Goal: Task Accomplishment & Management: Manage account settings

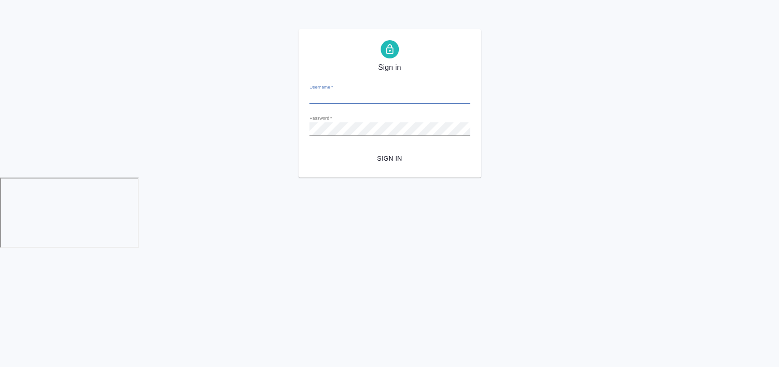
type input "[EMAIL_ADDRESS][DOMAIN_NAME]"
click at [187, 136] on div "Sign in Username   * [EMAIL_ADDRESS][DOMAIN_NAME] Password   * urlPath   * / Si…" at bounding box center [389, 103] width 779 height 148
click at [309, 150] on button "Sign in" at bounding box center [389, 158] width 161 height 17
type input "[EMAIL_ADDRESS][DOMAIN_NAME]"
click at [394, 159] on span "Sign in" at bounding box center [390, 158] width 146 height 11
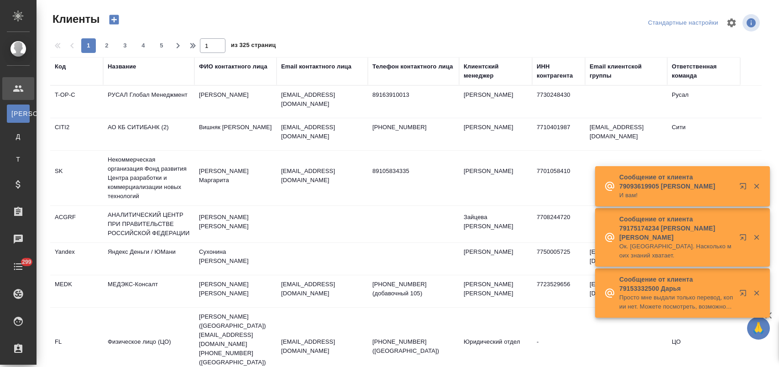
select select "RU"
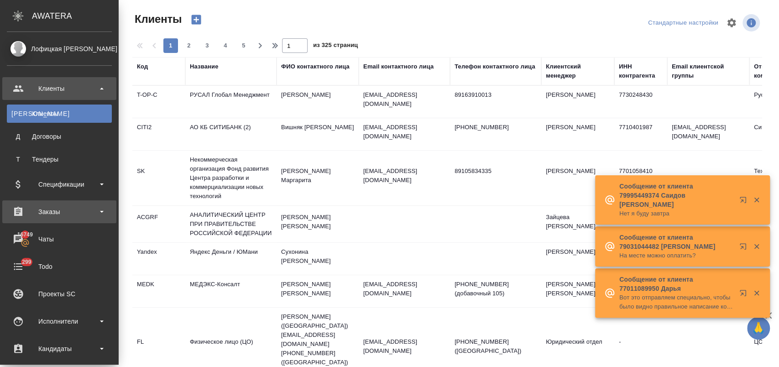
click at [66, 210] on div "Заказы" at bounding box center [59, 212] width 105 height 14
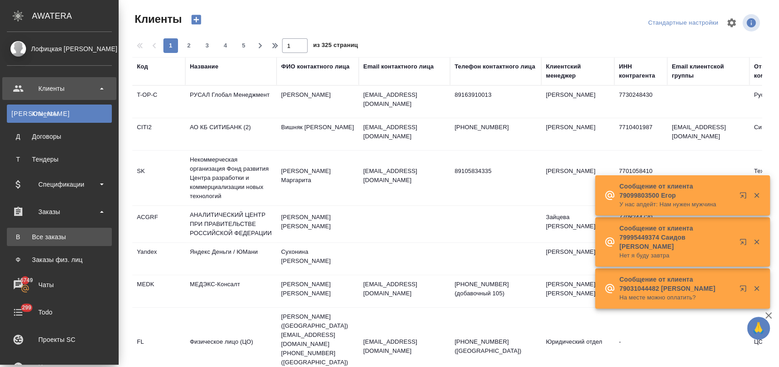
click at [63, 231] on link "В Все заказы" at bounding box center [59, 237] width 105 height 18
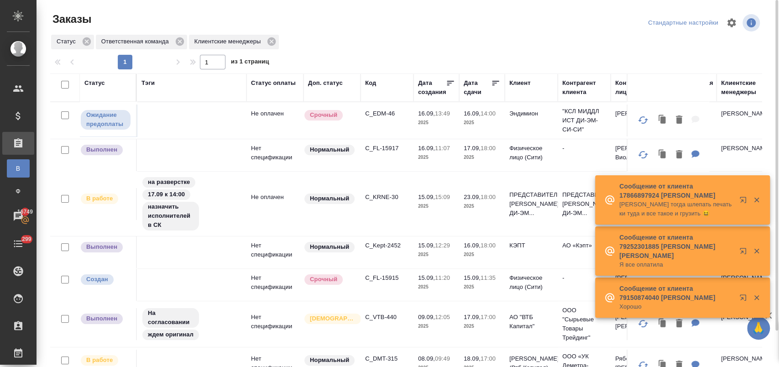
click at [384, 274] on p "C_FL-15915" at bounding box center [387, 277] width 44 height 9
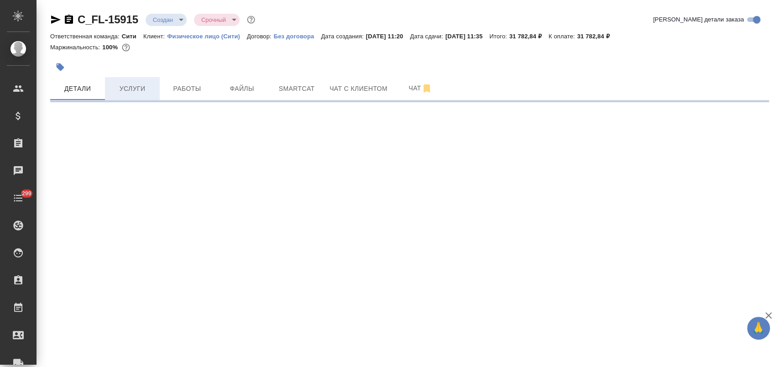
select select "RU"
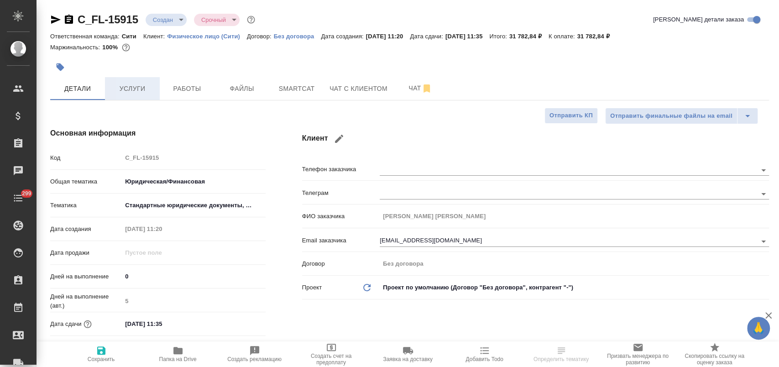
type textarea "x"
click at [125, 90] on span "Услуги" at bounding box center [132, 88] width 44 height 11
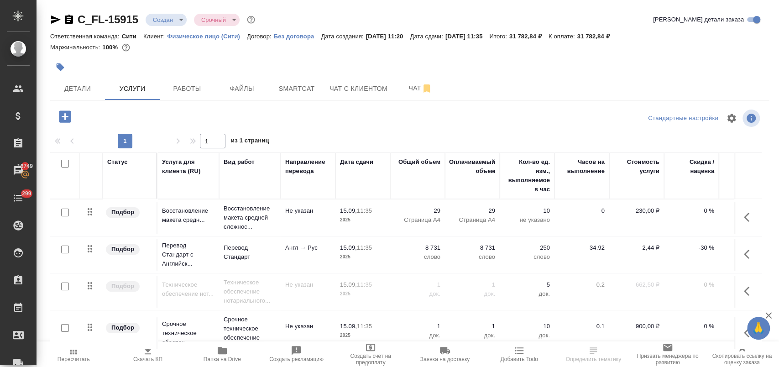
click at [696, 245] on p "-30 %" at bounding box center [691, 247] width 46 height 9
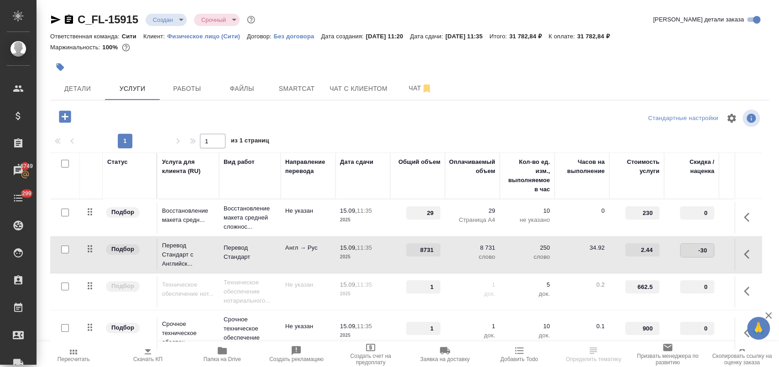
drag, startPoint x: 696, startPoint y: 250, endPoint x: 703, endPoint y: 251, distance: 7.0
click at [711, 251] on input "-30" at bounding box center [696, 250] width 33 height 13
type input "0"
click at [679, 261] on td "0" at bounding box center [691, 255] width 55 height 32
click at [137, 118] on span "Сохранить и пересчитать" at bounding box center [129, 115] width 79 height 10
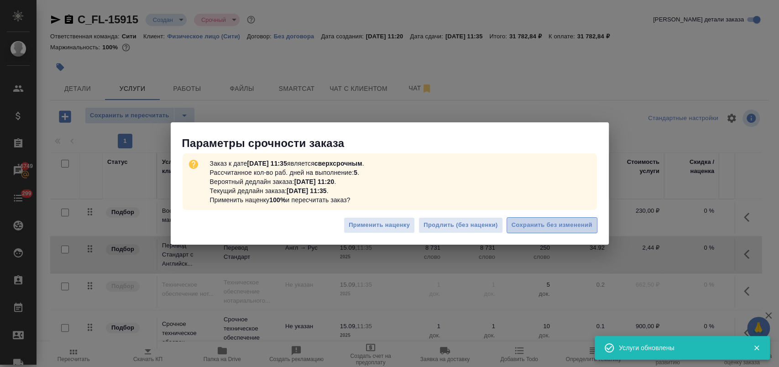
click at [563, 222] on span "Сохранить без изменений" at bounding box center [551, 225] width 81 height 10
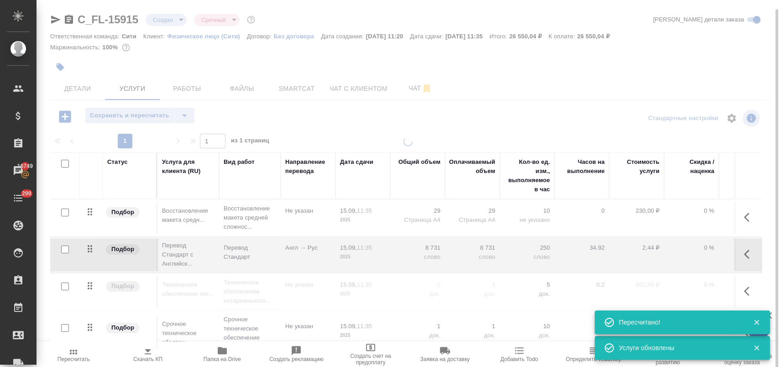
scroll to position [5, 0]
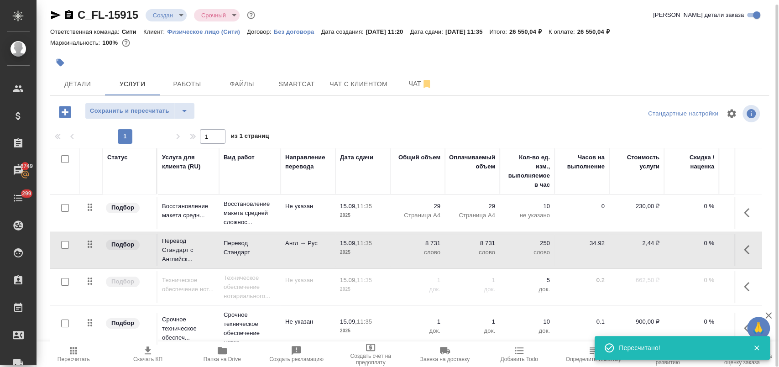
click at [67, 279] on input "checkbox" at bounding box center [65, 282] width 8 height 8
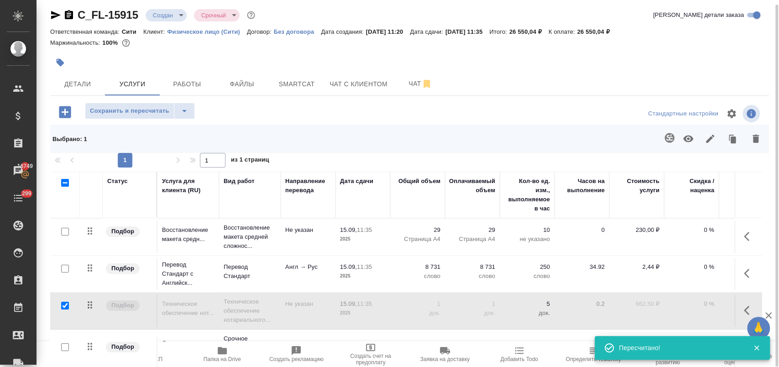
click at [687, 138] on icon "button" at bounding box center [688, 139] width 10 height 7
click at [66, 302] on input "checkbox" at bounding box center [65, 306] width 8 height 8
checkbox input "false"
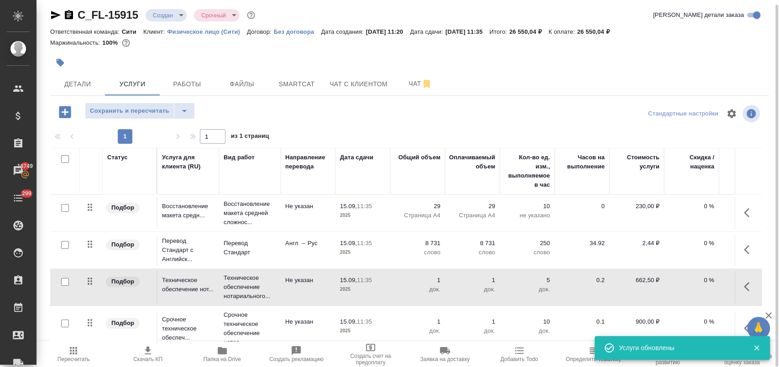
click at [67, 322] on input "checkbox" at bounding box center [65, 323] width 8 height 8
checkbox input "true"
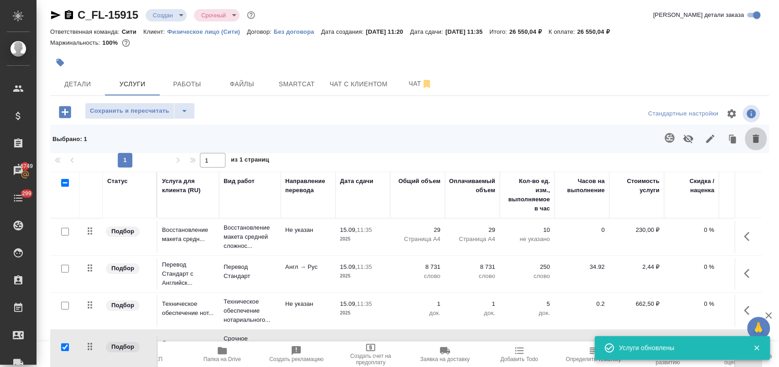
click at [756, 140] on icon "button" at bounding box center [755, 139] width 6 height 8
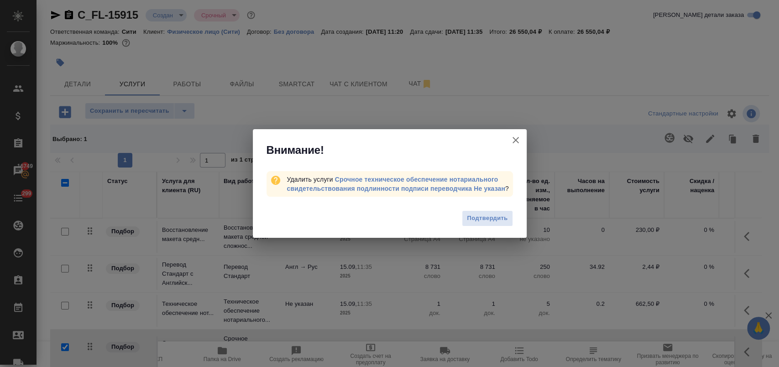
click at [473, 216] on span "Подтвердить" at bounding box center [487, 218] width 41 height 10
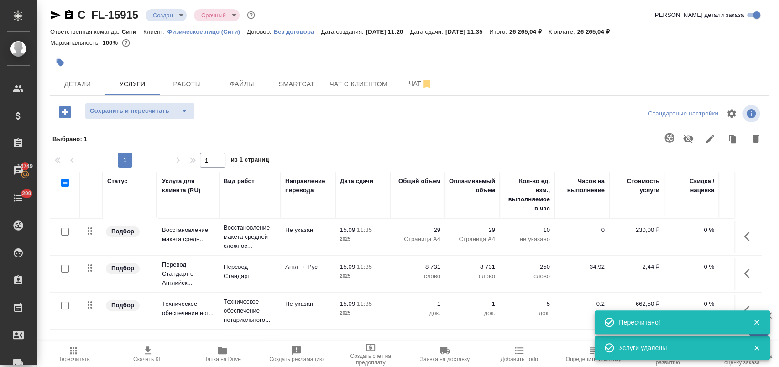
click at [146, 111] on span "Сохранить и пересчитать" at bounding box center [129, 111] width 79 height 10
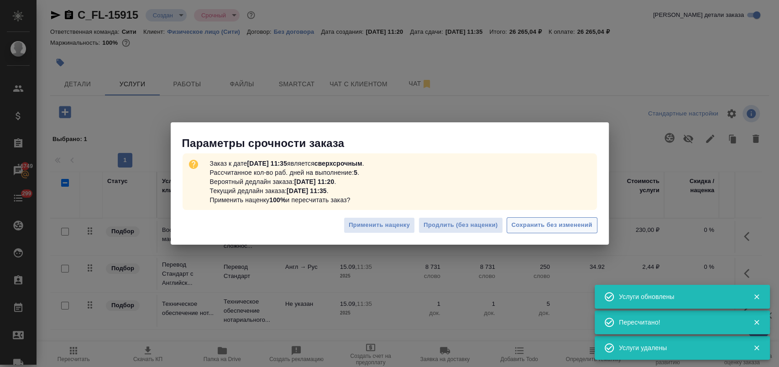
click at [579, 220] on span "Сохранить без изменений" at bounding box center [551, 225] width 81 height 10
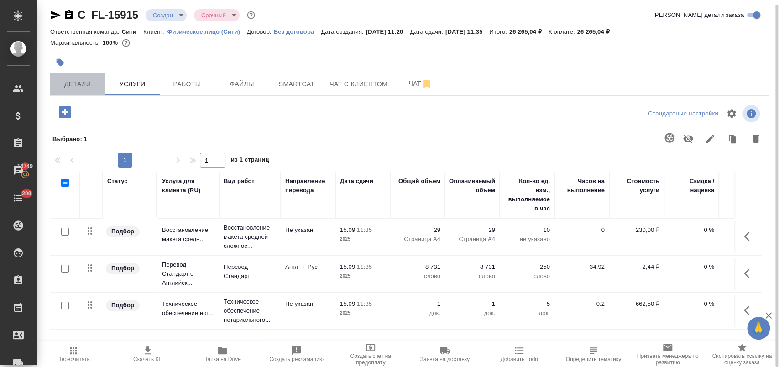
click at [88, 85] on span "Детали" at bounding box center [78, 83] width 44 height 11
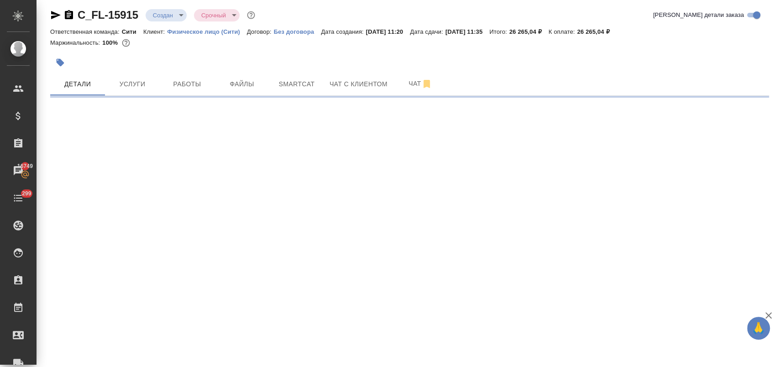
select select "RU"
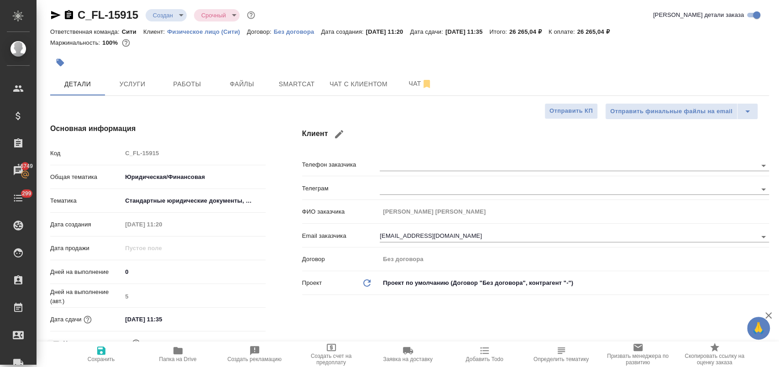
type textarea "x"
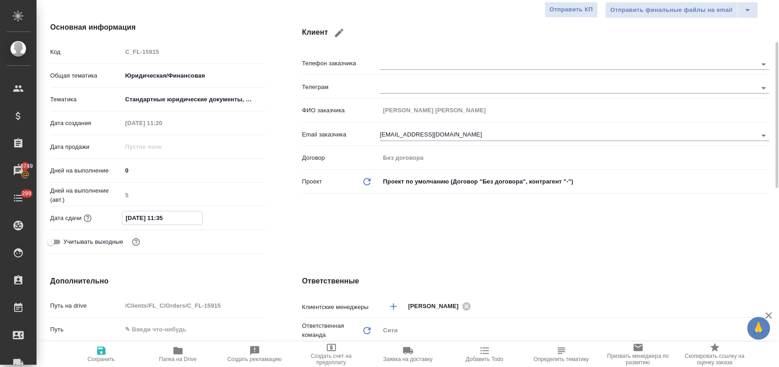
click at [182, 217] on input "[DATE] 11:35" at bounding box center [162, 217] width 80 height 13
click at [229, 213] on div "[DATE] 11:35" at bounding box center [193, 218] width 143 height 14
click at [235, 214] on icon "button" at bounding box center [239, 217] width 8 height 9
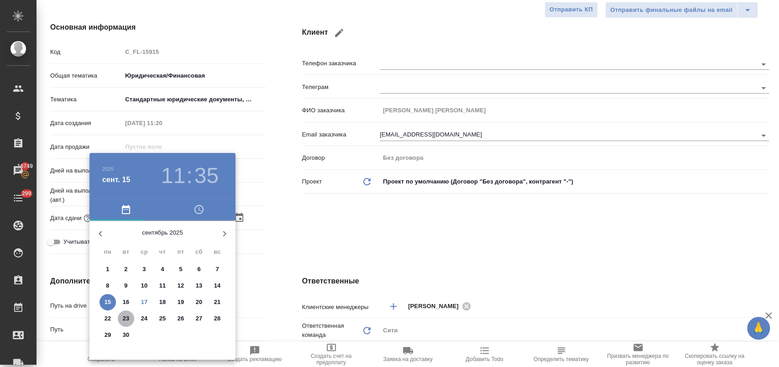
click at [125, 318] on p "23" at bounding box center [126, 318] width 7 height 9
type input "[DATE] 11:35"
type textarea "x"
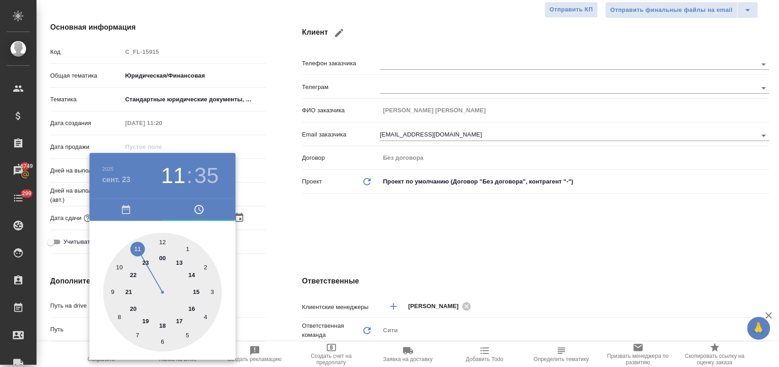
click at [193, 274] on div at bounding box center [162, 292] width 119 height 119
type input "[DATE] 14:35"
type textarea "x"
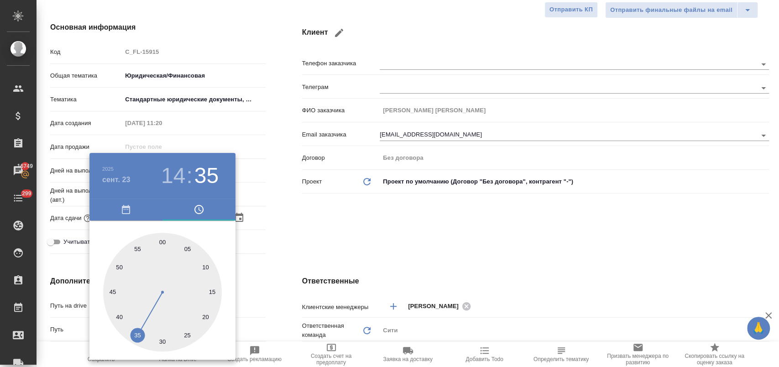
click at [193, 274] on div at bounding box center [162, 292] width 119 height 119
type input "[DATE] 14:10"
type textarea "x"
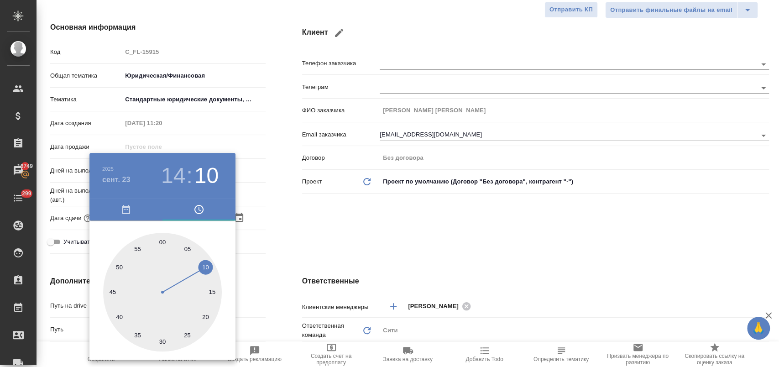
click at [162, 240] on div at bounding box center [162, 292] width 119 height 119
type input "[DATE] 14:00"
type textarea "x"
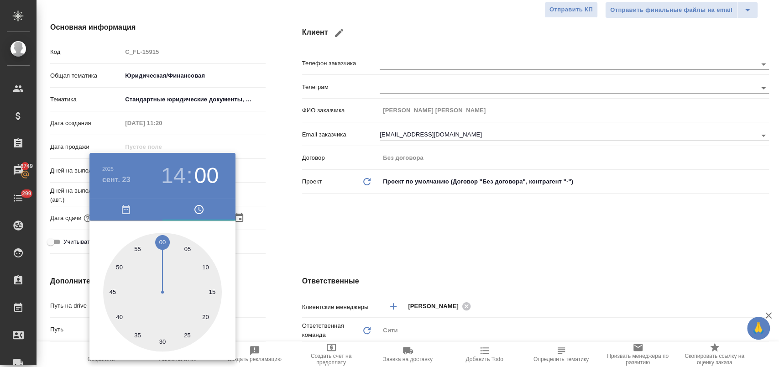
click at [265, 232] on div at bounding box center [389, 183] width 779 height 367
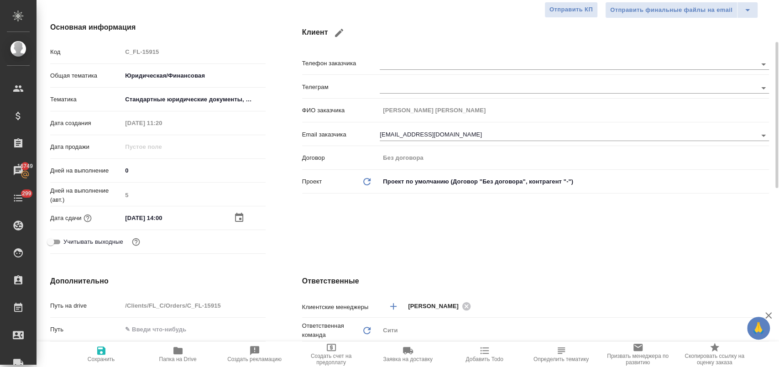
click at [113, 350] on span "Сохранить" at bounding box center [101, 353] width 66 height 17
type textarea "x"
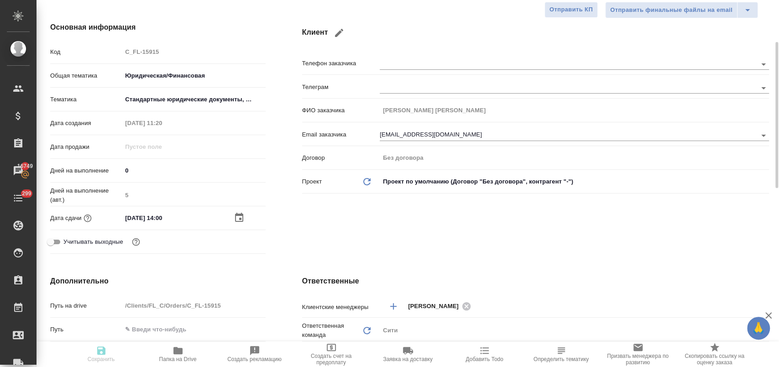
type textarea "x"
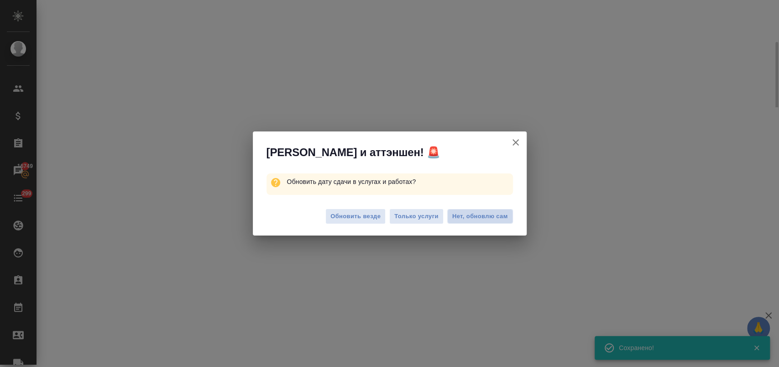
click at [464, 212] on span "Нет, обновлю сам" at bounding box center [480, 216] width 56 height 9
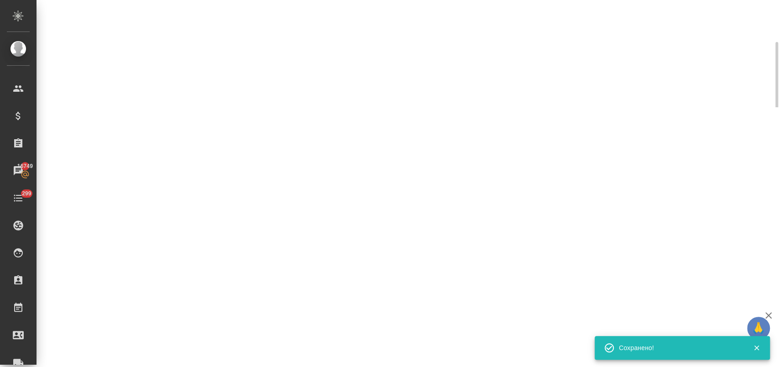
select select "RU"
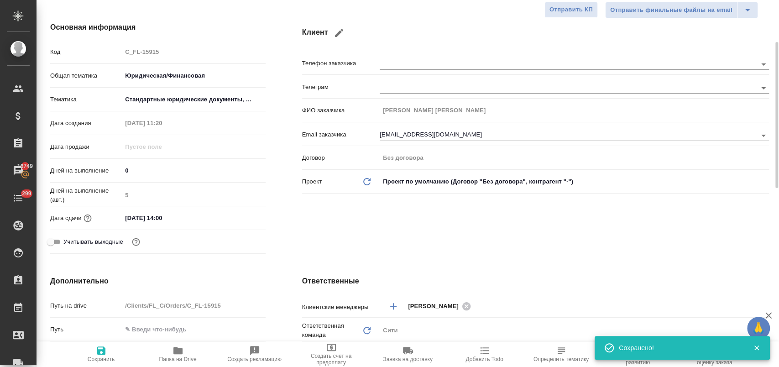
type textarea "x"
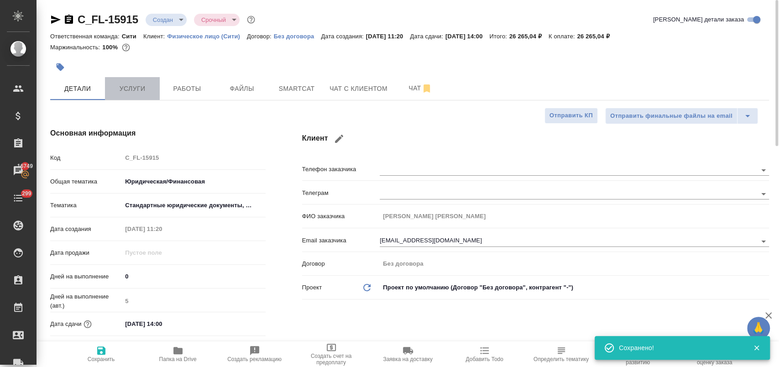
click at [141, 90] on span "Услуги" at bounding box center [132, 88] width 44 height 11
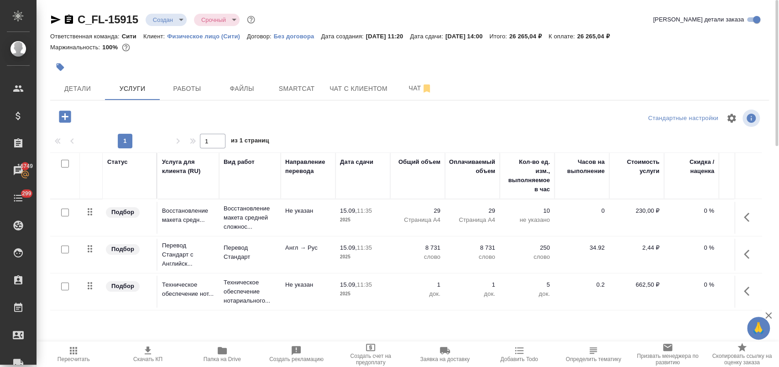
click at [747, 219] on icon "button" at bounding box center [749, 217] width 11 height 11
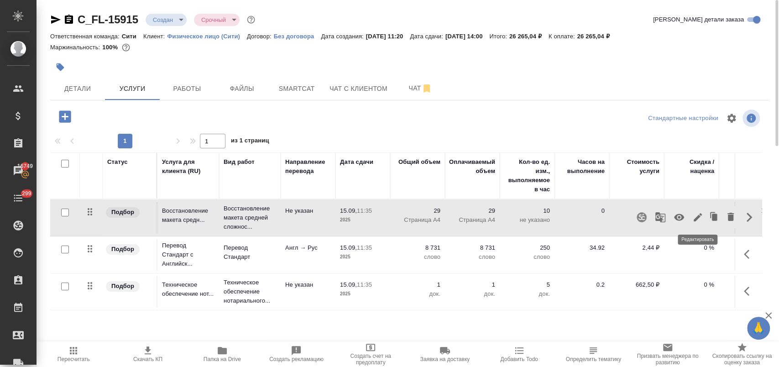
click at [699, 220] on icon "button" at bounding box center [697, 217] width 11 height 11
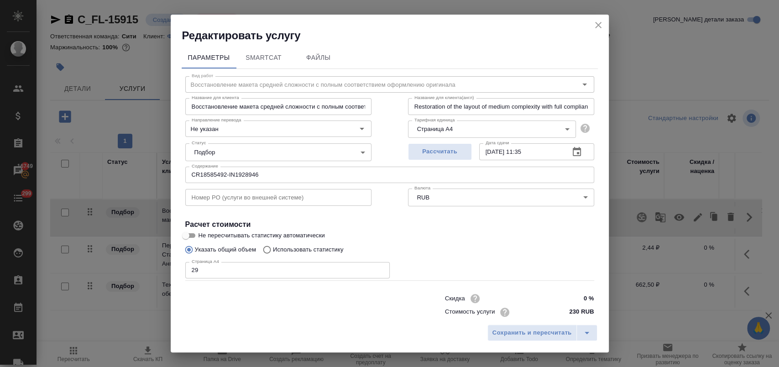
click at [573, 153] on icon "button" at bounding box center [577, 151] width 8 height 9
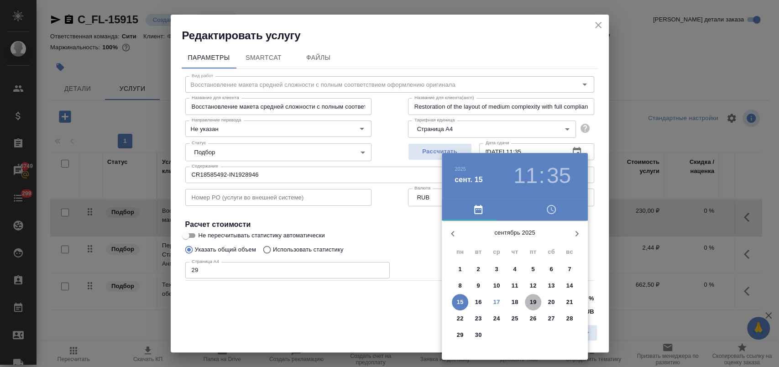
click at [535, 303] on p "19" at bounding box center [533, 301] width 7 height 9
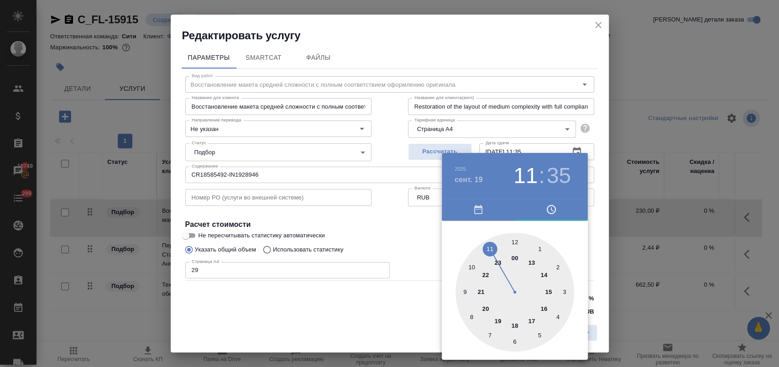
drag, startPoint x: 534, startPoint y: 318, endPoint x: 517, endPoint y: 259, distance: 61.4
click at [534, 318] on div at bounding box center [514, 292] width 119 height 119
click at [515, 241] on div at bounding box center [514, 292] width 119 height 119
type input "[DATE] 17:00"
click at [383, 233] on div at bounding box center [389, 183] width 779 height 367
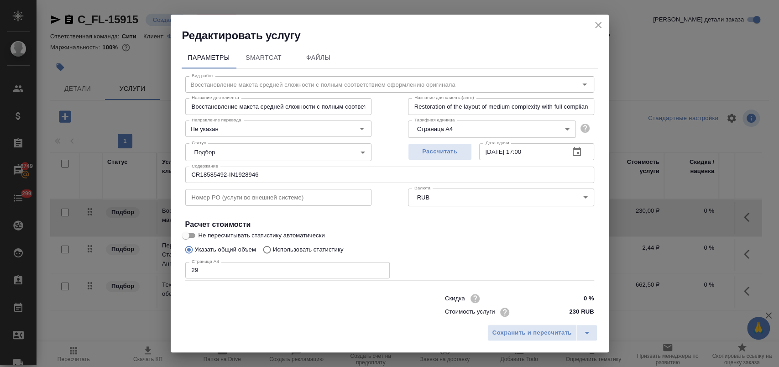
click at [549, 329] on span "Сохранить и пересчитать" at bounding box center [531, 333] width 79 height 10
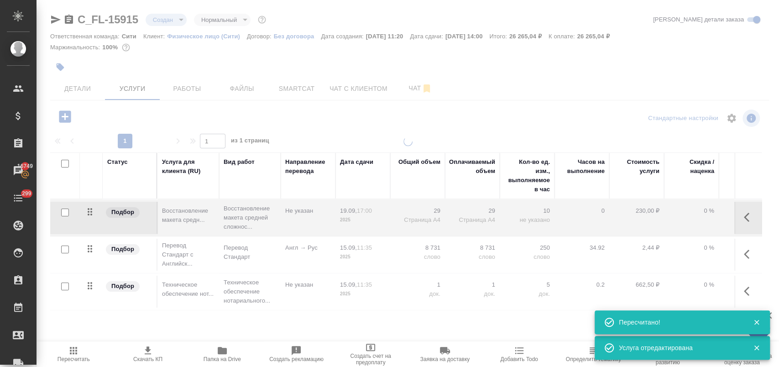
type input "normal"
click at [748, 255] on icon "button" at bounding box center [749, 254] width 11 height 11
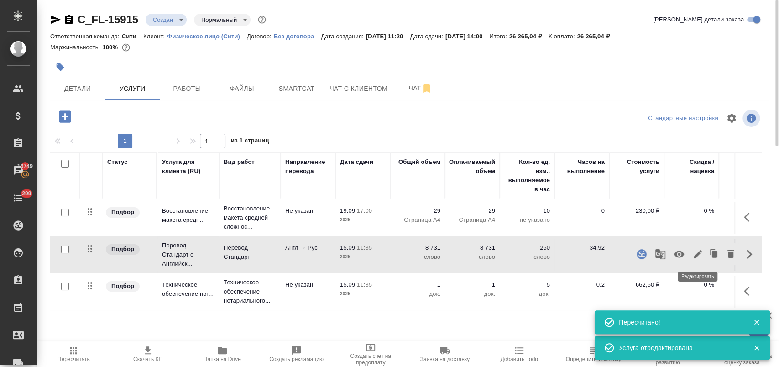
click at [693, 256] on icon "button" at bounding box center [697, 254] width 11 height 11
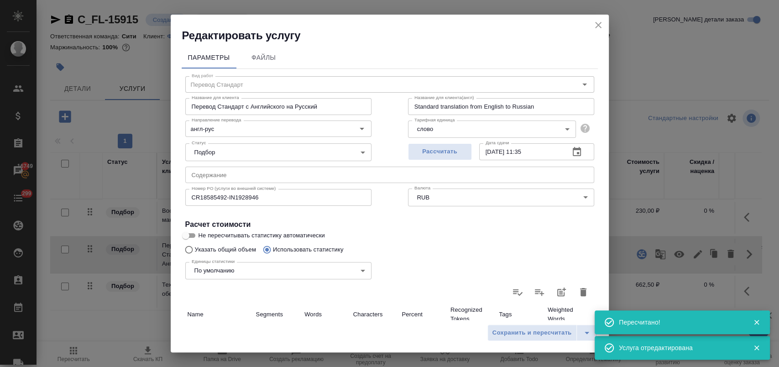
click at [580, 194] on body "🙏 .cls-1 fill:#fff; AWATERA Лофицкая [PERSON_NAME] Спецификации Заказы 16749 Ча…" at bounding box center [389, 220] width 779 height 440
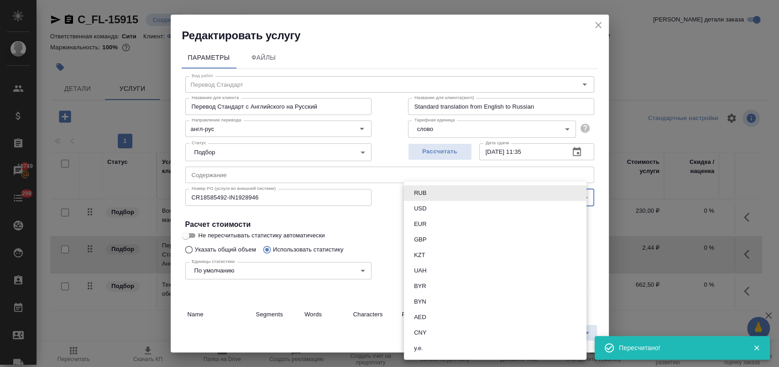
click at [571, 150] on div at bounding box center [389, 183] width 779 height 367
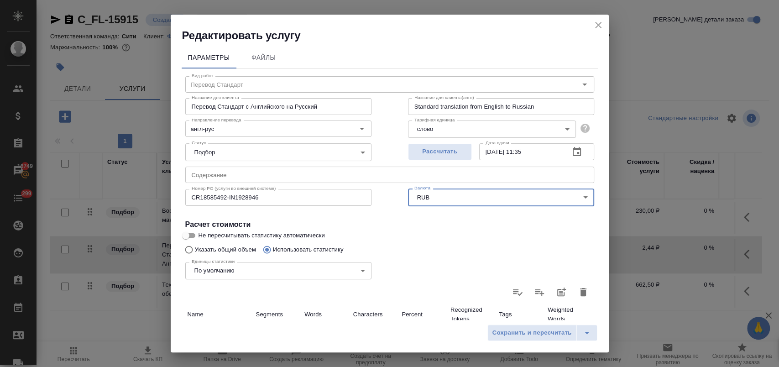
click at [571, 153] on icon "button" at bounding box center [576, 151] width 11 height 11
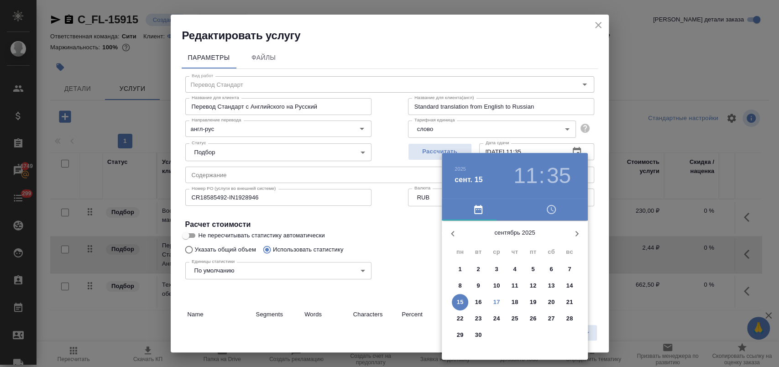
click at [533, 303] on p "19" at bounding box center [533, 301] width 7 height 9
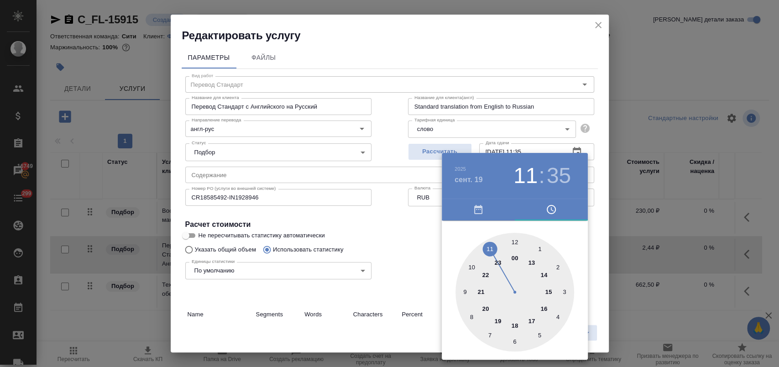
click at [533, 321] on div at bounding box center [514, 292] width 119 height 119
drag, startPoint x: 513, startPoint y: 241, endPoint x: 501, endPoint y: 243, distance: 12.5
click at [513, 240] on div at bounding box center [514, 292] width 119 height 119
type input "[DATE] 17:00"
click at [423, 236] on div at bounding box center [389, 183] width 779 height 367
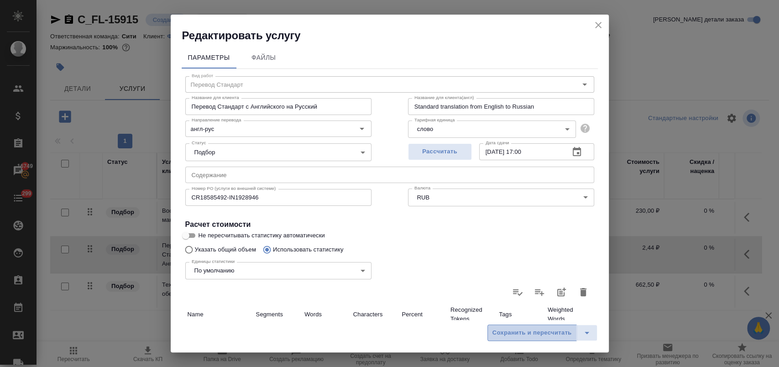
click at [542, 332] on span "Сохранить и пересчитать" at bounding box center [531, 333] width 79 height 10
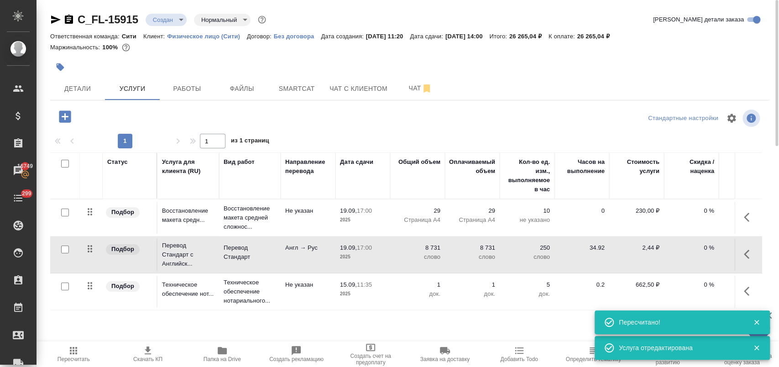
click at [748, 291] on icon "button" at bounding box center [749, 291] width 11 height 11
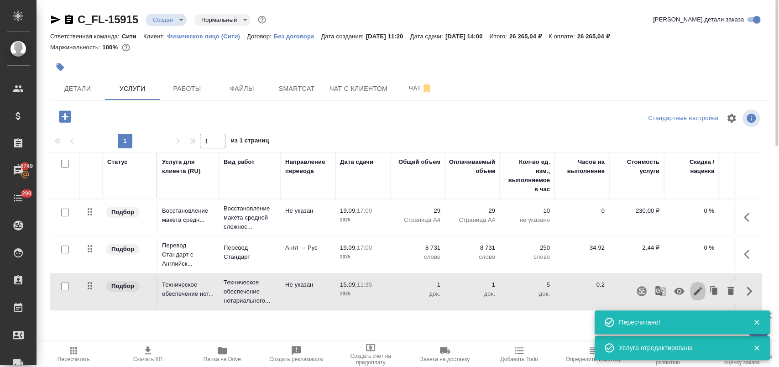
click at [695, 296] on icon "button" at bounding box center [697, 291] width 11 height 11
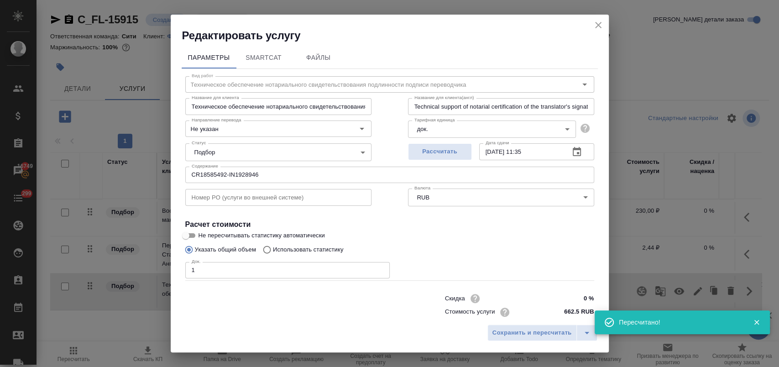
click at [573, 151] on icon "button" at bounding box center [577, 151] width 8 height 9
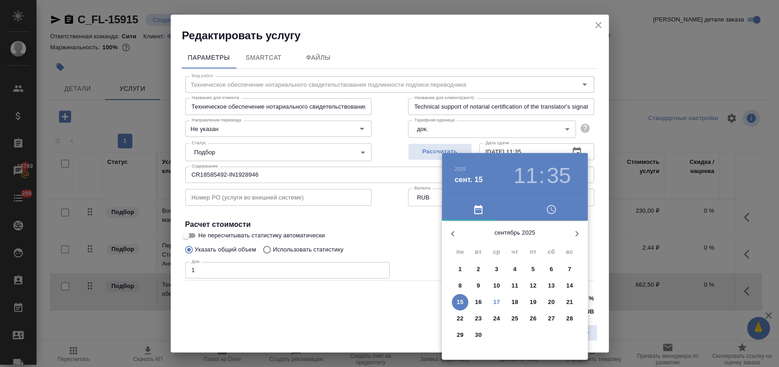
click at [401, 237] on div at bounding box center [389, 183] width 779 height 367
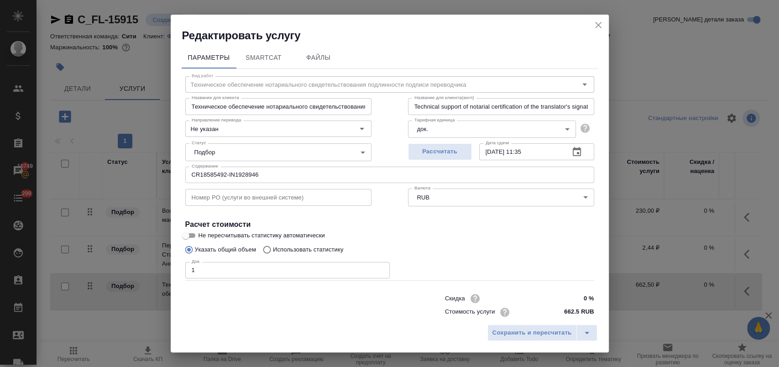
click at [571, 151] on icon "button" at bounding box center [576, 151] width 11 height 11
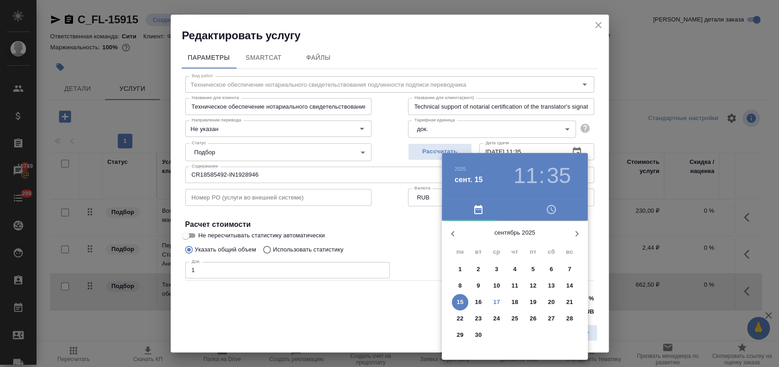
click at [464, 319] on span "22" at bounding box center [460, 318] width 16 height 9
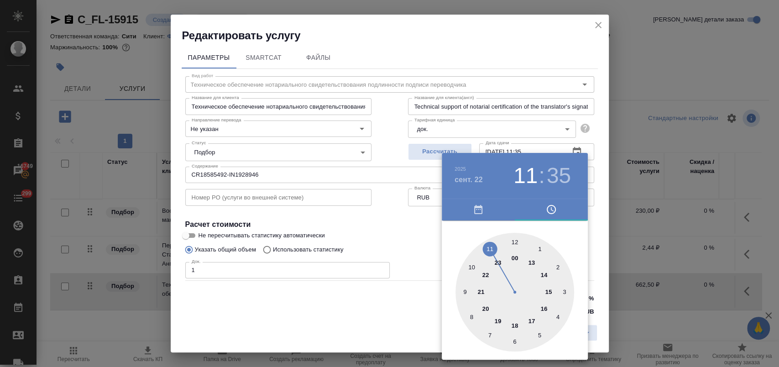
click at [514, 321] on div at bounding box center [514, 292] width 119 height 119
drag, startPoint x: 515, startPoint y: 240, endPoint x: 479, endPoint y: 239, distance: 36.1
click at [515, 240] on div at bounding box center [514, 292] width 119 height 119
type input "[DATE] 18:00"
click at [418, 228] on div at bounding box center [389, 183] width 779 height 367
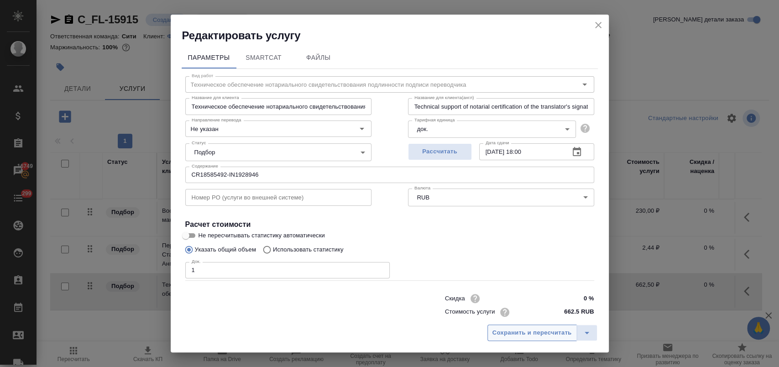
click at [541, 341] on div "Сохранить и пересчитать" at bounding box center [390, 336] width 438 height 32
click at [541, 337] on span "Сохранить и пересчитать" at bounding box center [531, 333] width 79 height 10
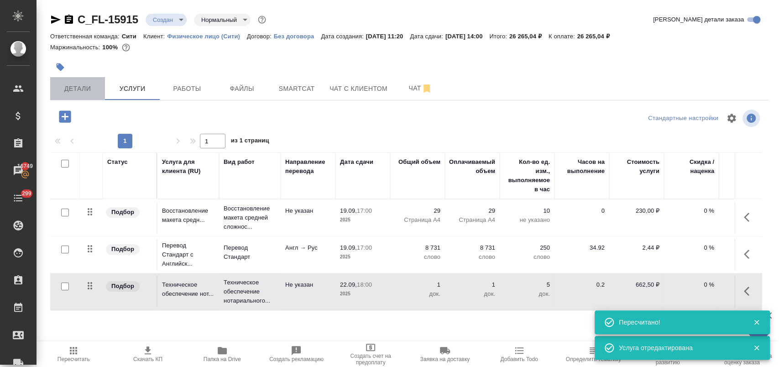
click at [84, 91] on span "Детали" at bounding box center [78, 88] width 44 height 11
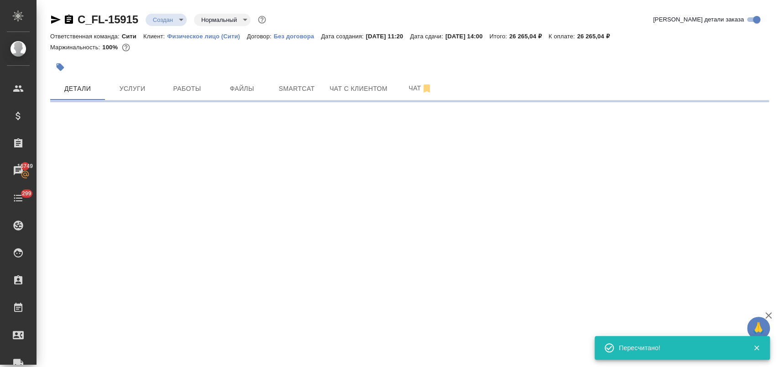
select select "RU"
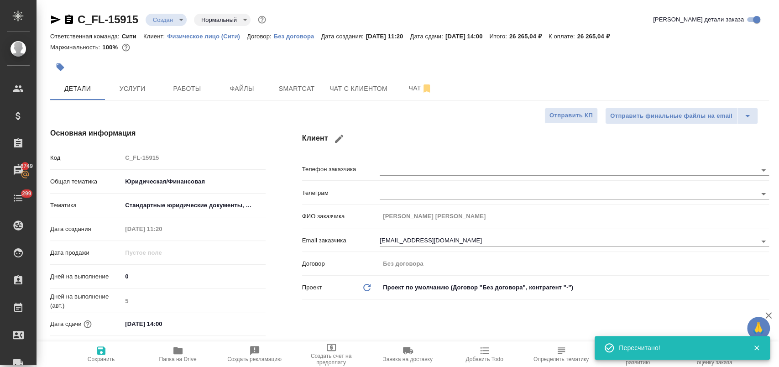
type textarea "x"
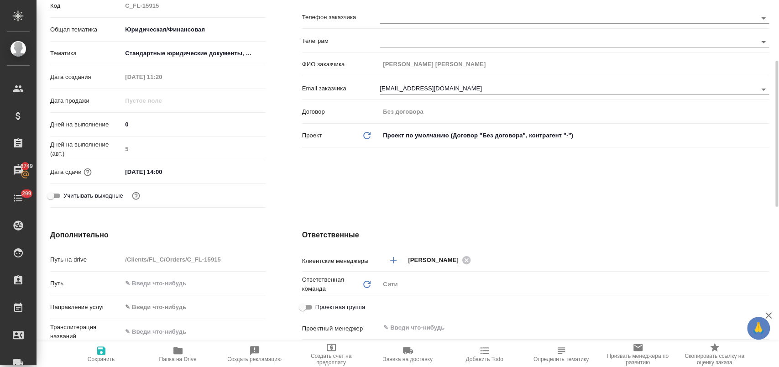
scroll to position [304, 0]
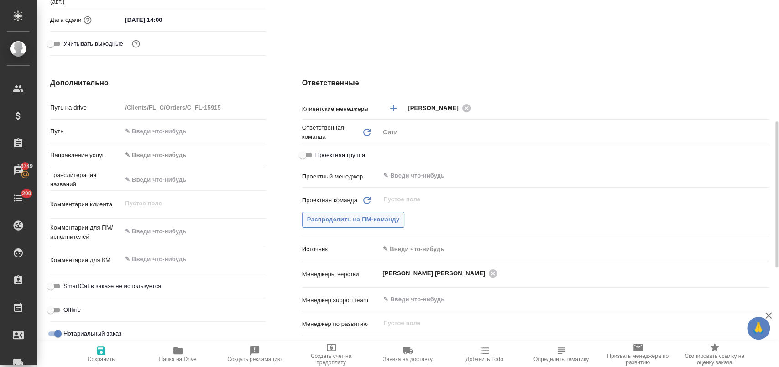
click at [382, 215] on span "Распределить на ПМ-команду" at bounding box center [353, 219] width 93 height 10
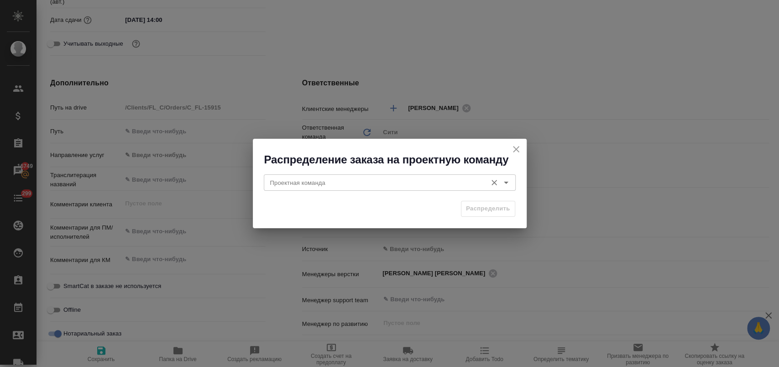
click at [349, 179] on input "Проектная команда" at bounding box center [374, 182] width 216 height 11
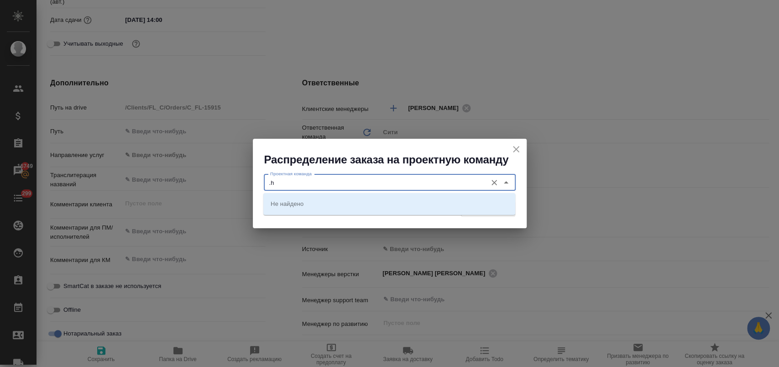
type input "."
click at [349, 198] on li "Юридический" at bounding box center [389, 203] width 252 height 16
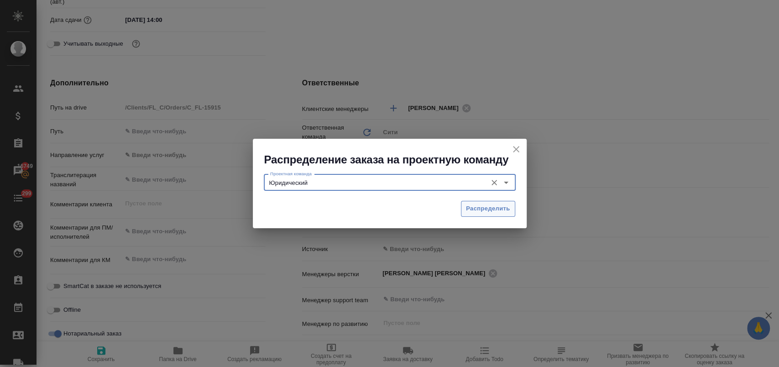
type input "Юридический"
click at [498, 211] on span "Распределить" at bounding box center [488, 208] width 44 height 10
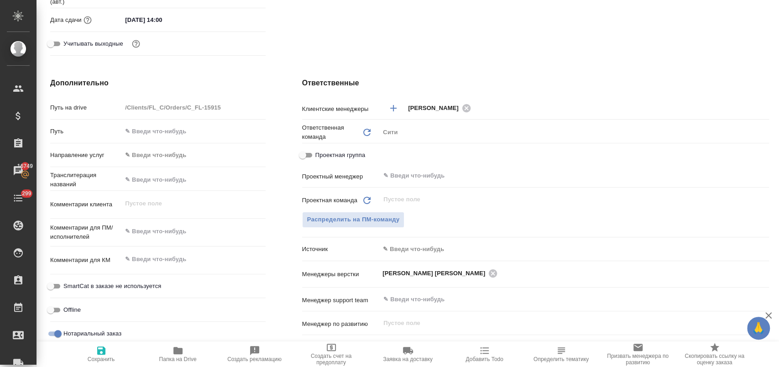
type textarea "x"
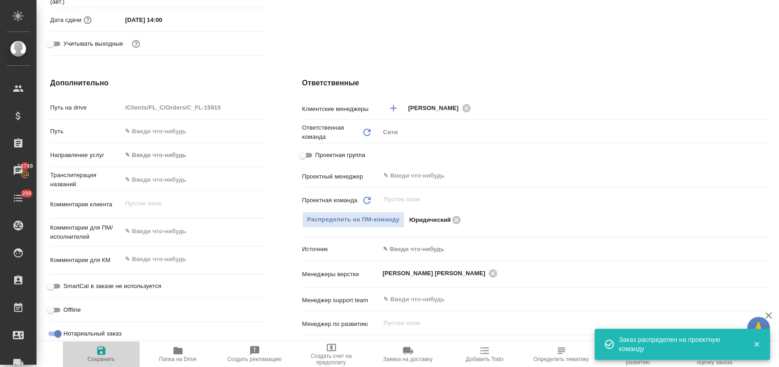
click at [97, 353] on icon "button" at bounding box center [101, 350] width 8 height 8
type textarea "x"
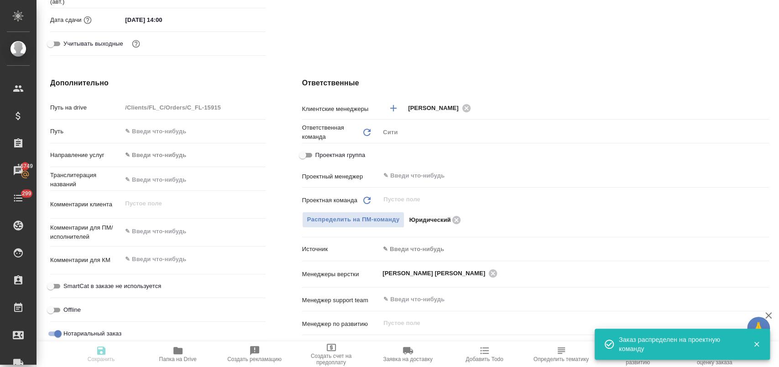
type textarea "x"
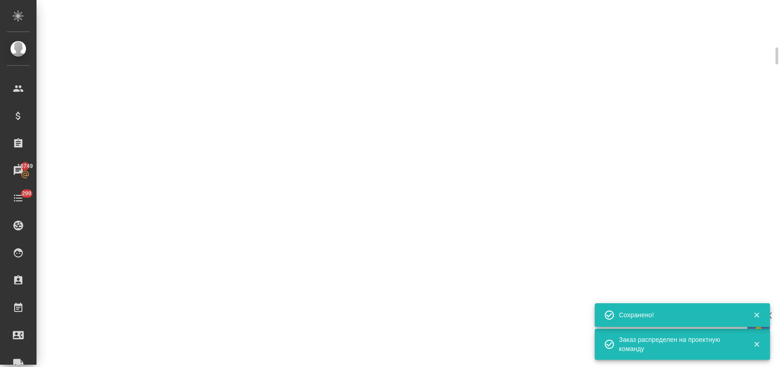
select select "RU"
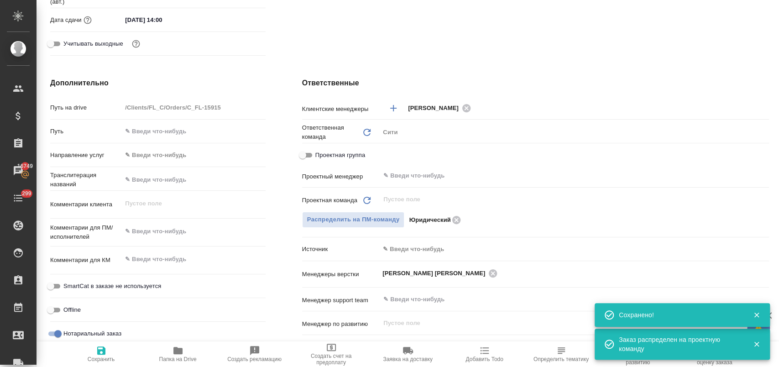
type textarea "x"
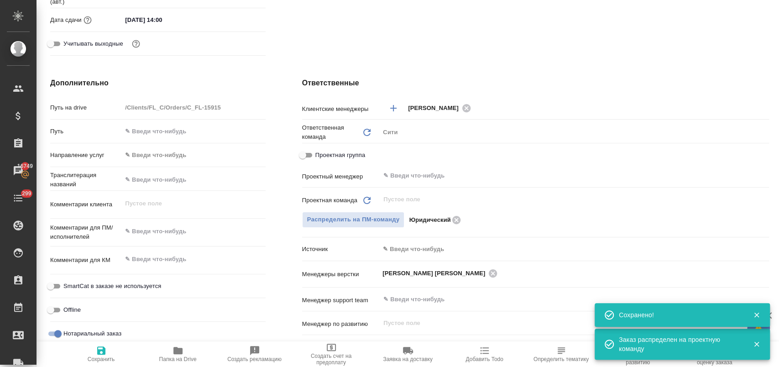
type textarea "x"
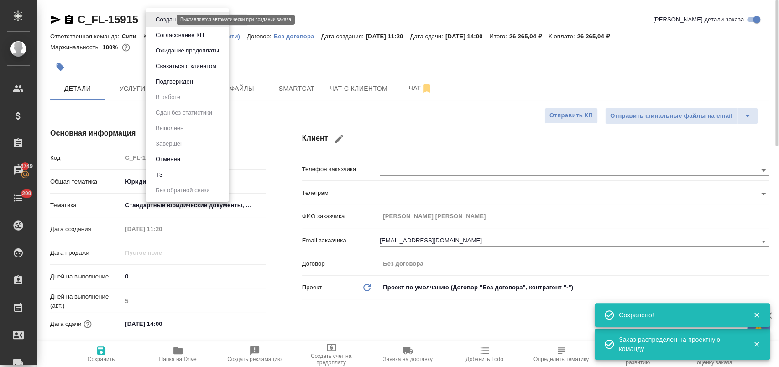
click at [158, 18] on body "🙏 .cls-1 fill:#fff; AWATERA Лофицкая [PERSON_NAME] Спецификации Заказы 16749 Ча…" at bounding box center [389, 220] width 779 height 440
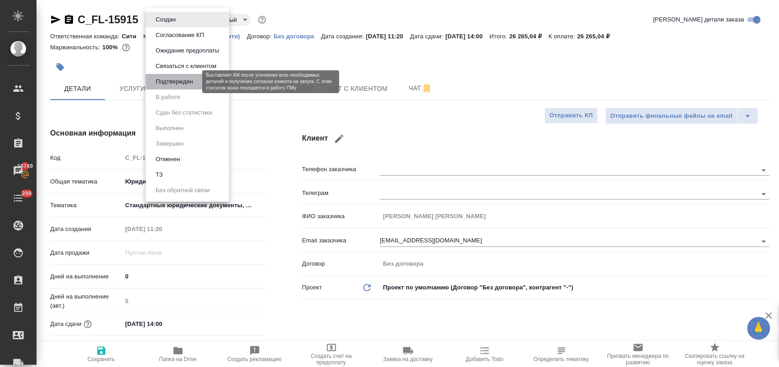
click at [185, 83] on button "Подтвержден" at bounding box center [174, 82] width 43 height 10
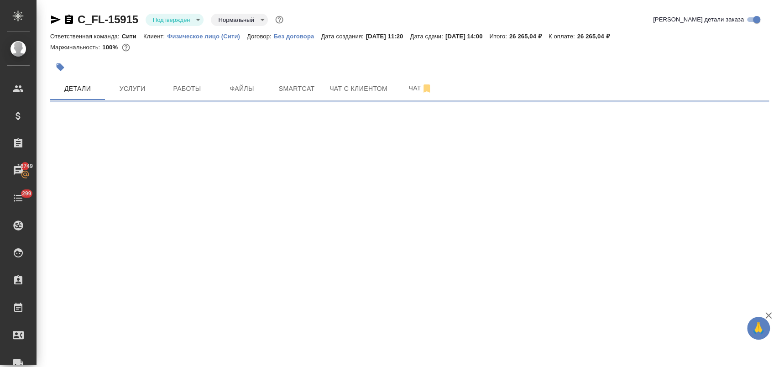
select select "RU"
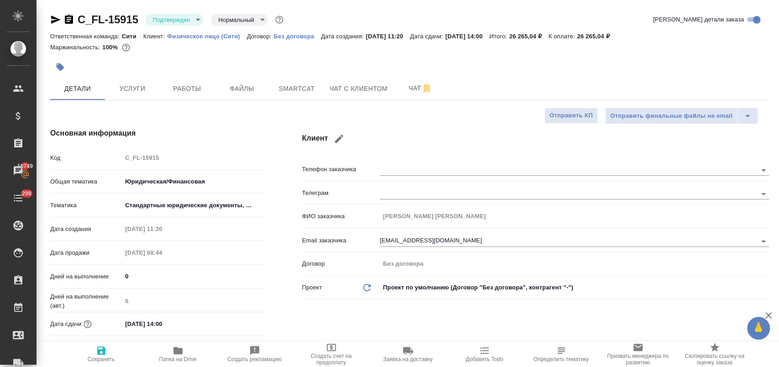
type textarea "x"
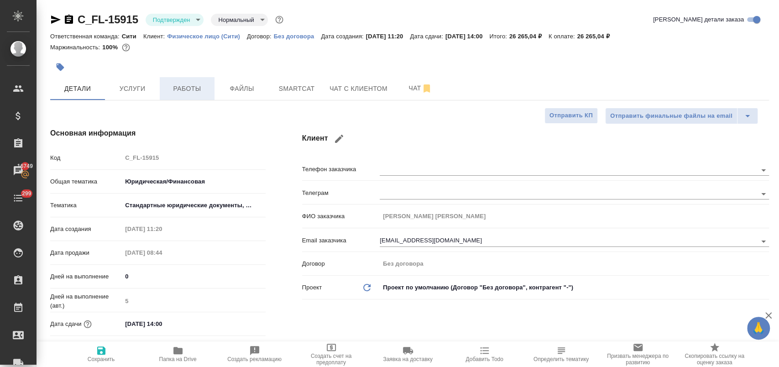
type textarea "x"
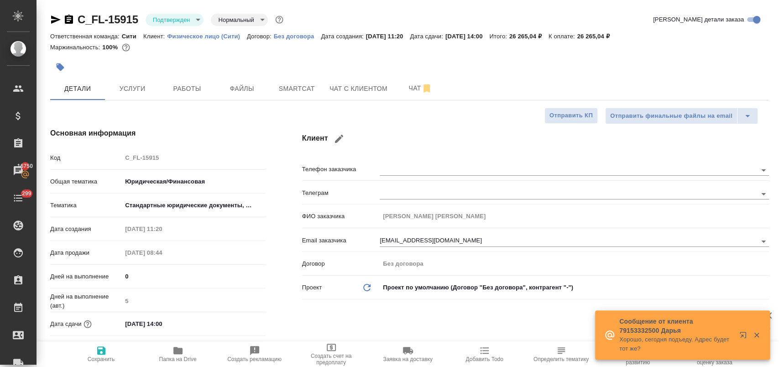
type textarea "x"
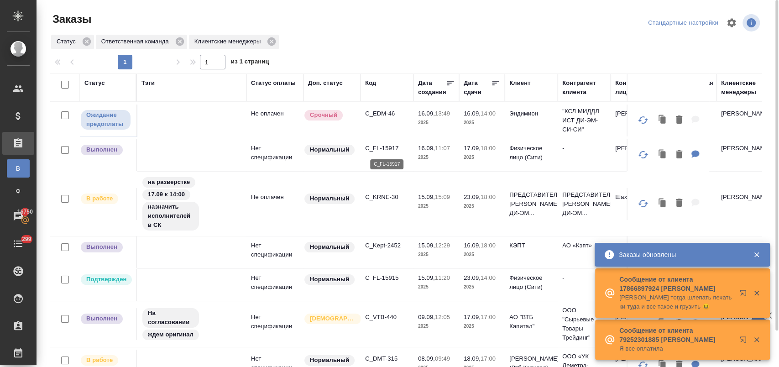
click at [383, 145] on p "C_FL-15917" at bounding box center [387, 148] width 44 height 9
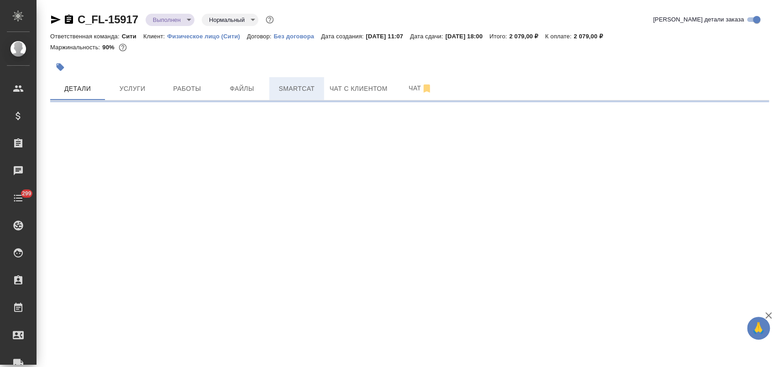
select select "RU"
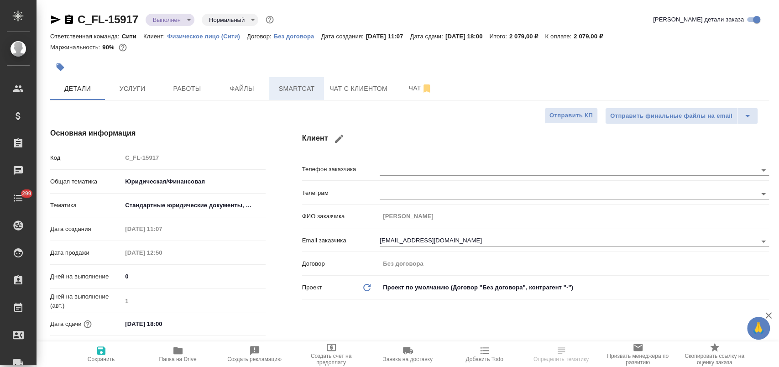
type textarea "x"
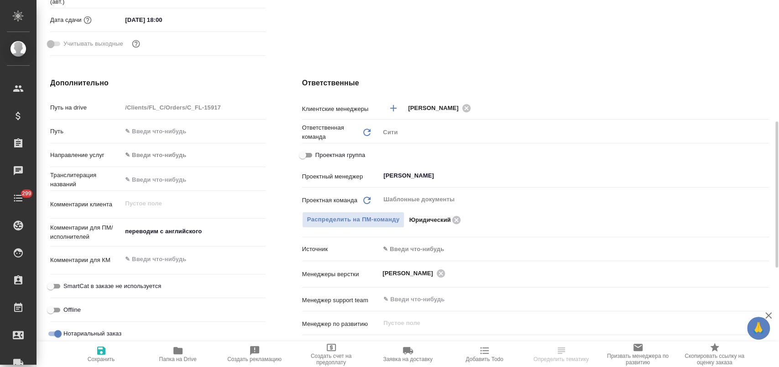
scroll to position [552, 0]
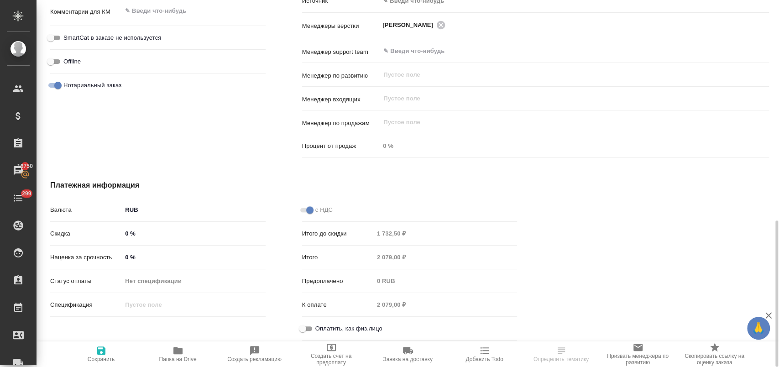
click at [308, 325] on input "Оплатить, как физ.лицо" at bounding box center [302, 328] width 33 height 11
checkbox input "true"
type textarea "x"
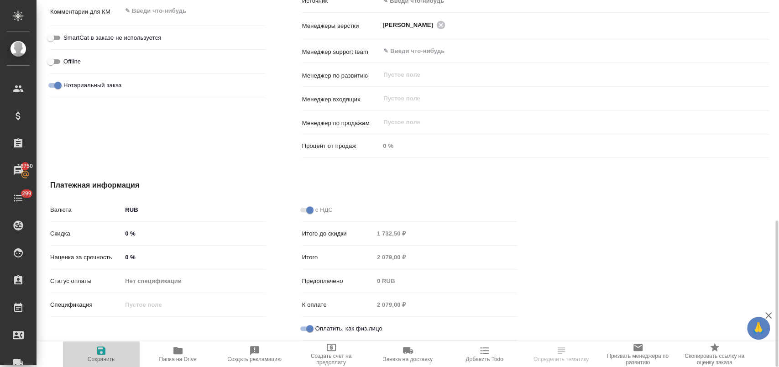
click at [109, 349] on span "Сохранить" at bounding box center [101, 353] width 66 height 17
type textarea "x"
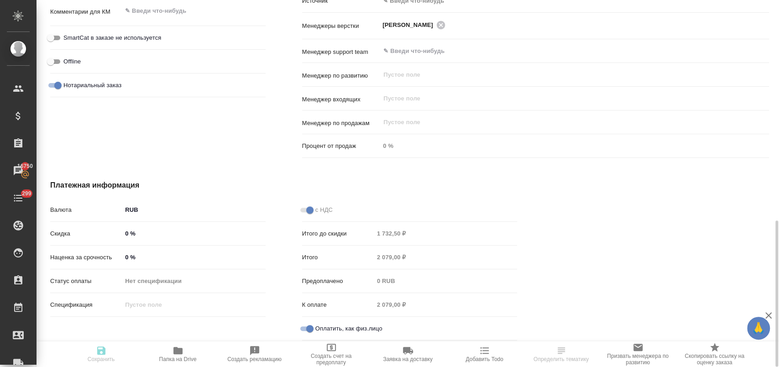
type textarea "x"
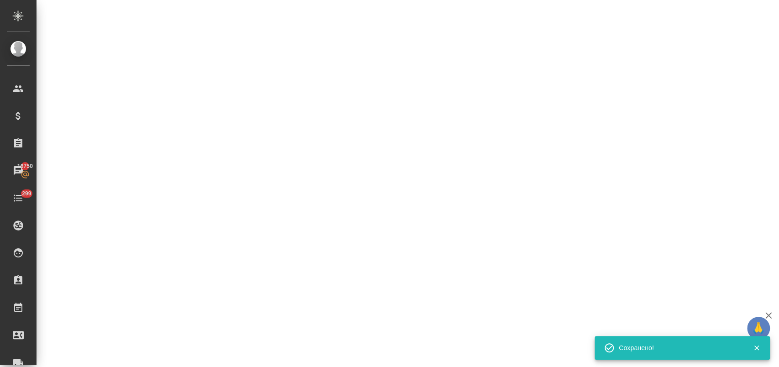
select select "RU"
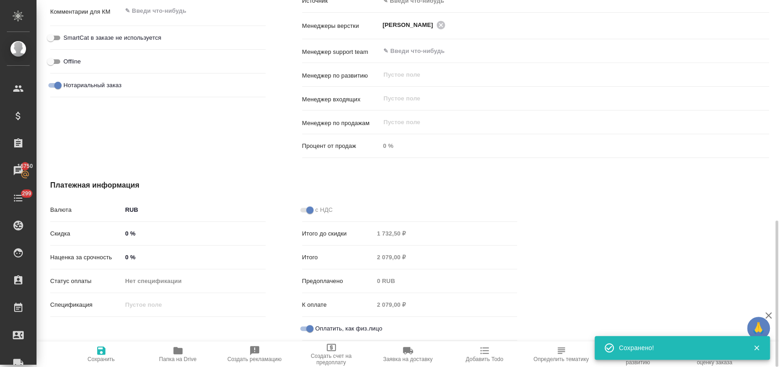
type textarea "x"
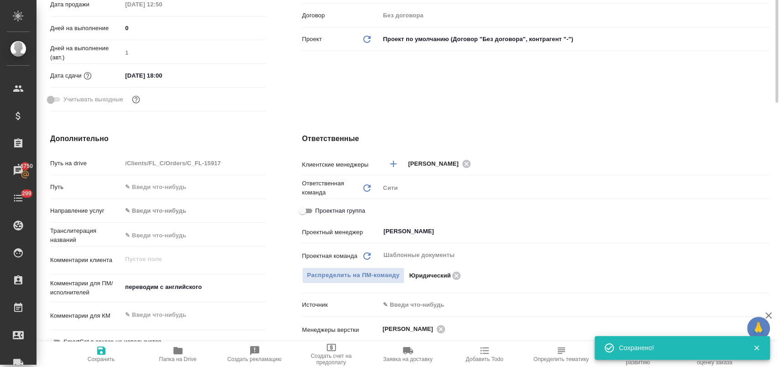
scroll to position [0, 0]
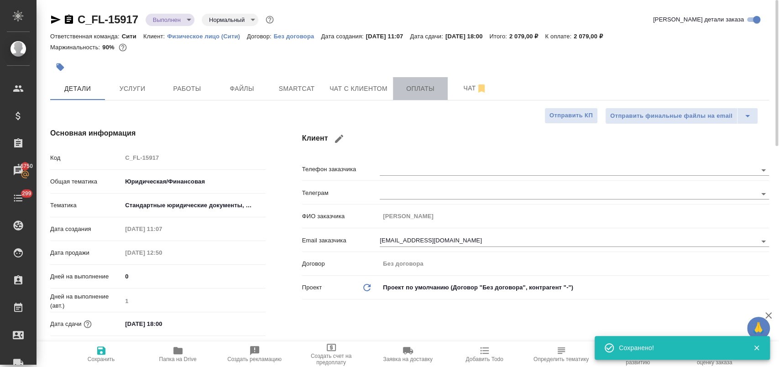
click at [428, 88] on span "Оплаты" at bounding box center [420, 88] width 44 height 11
type textarea "x"
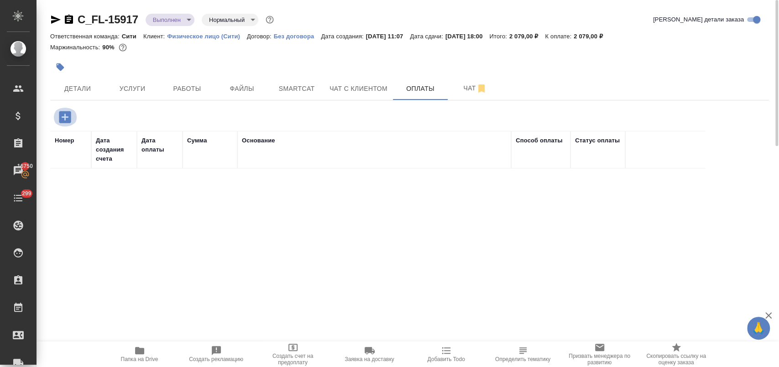
click at [65, 112] on icon "button" at bounding box center [65, 117] width 12 height 12
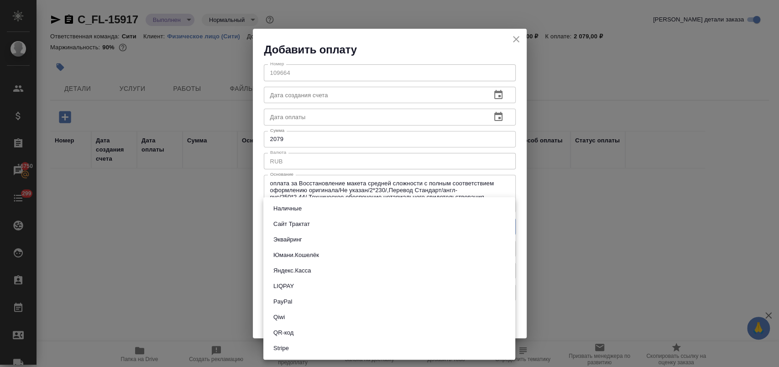
click at [312, 226] on body "🙏 .cls-1 fill:#fff; AWATERA Лофицкая Юлия Владимировна Клиенты Спецификации Зак…" at bounding box center [389, 220] width 779 height 440
click at [304, 208] on button "Наличные" at bounding box center [288, 208] width 34 height 10
type input "cash"
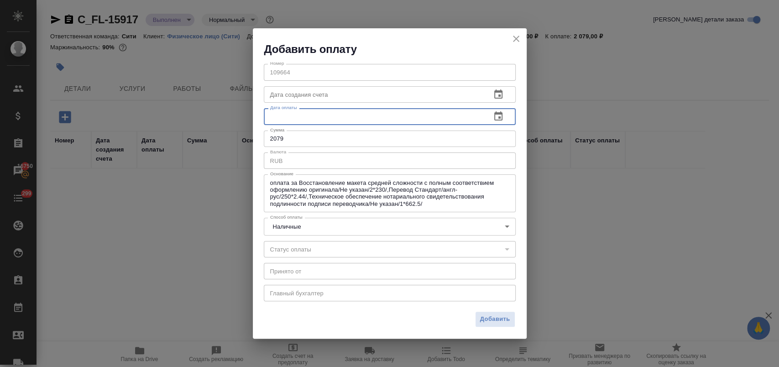
click at [354, 115] on input "text" at bounding box center [374, 116] width 220 height 16
click at [496, 115] on icon "button" at bounding box center [498, 116] width 11 height 11
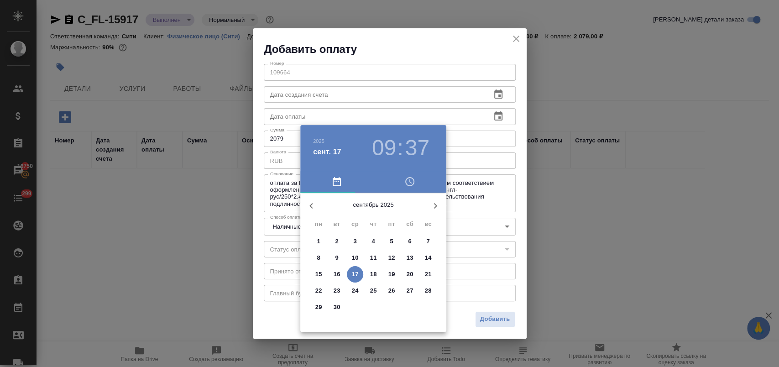
click at [336, 271] on p "16" at bounding box center [337, 274] width 7 height 9
type input "16.09.2025 09:37"
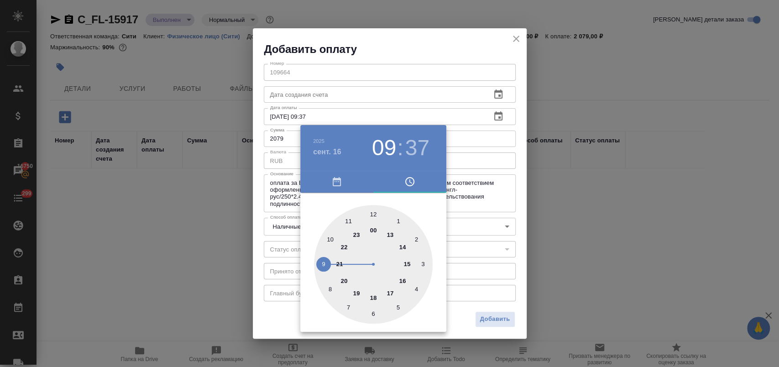
click at [499, 316] on div at bounding box center [389, 183] width 779 height 367
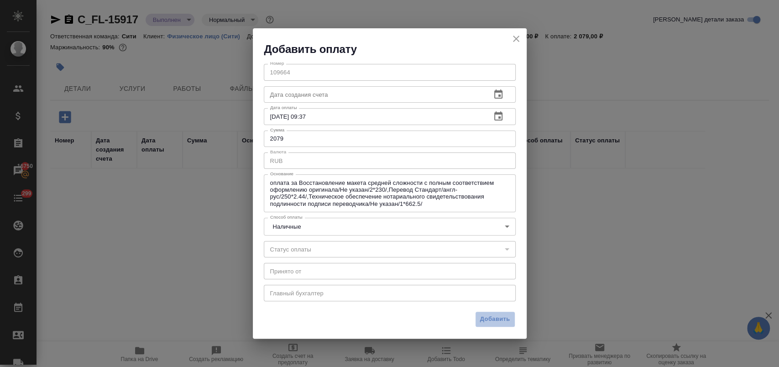
click at [496, 318] on span "Добавить" at bounding box center [495, 319] width 30 height 10
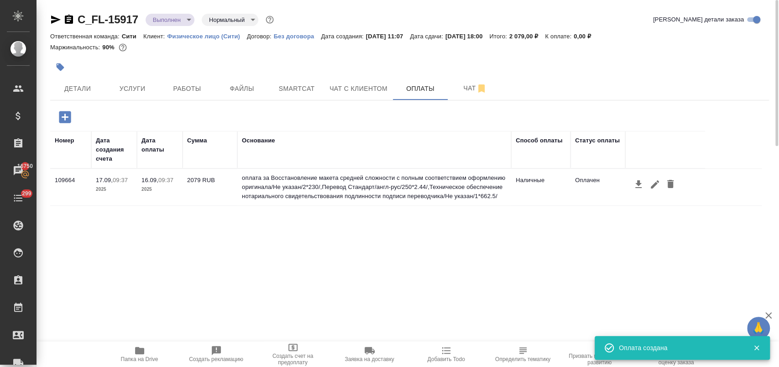
click at [637, 183] on icon "button" at bounding box center [638, 184] width 6 height 8
